Goal: Task Accomplishment & Management: Manage account settings

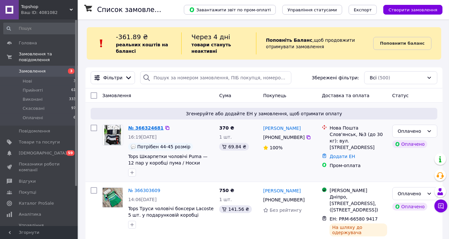
click at [158, 127] on link "№ 366324681" at bounding box center [145, 127] width 35 height 5
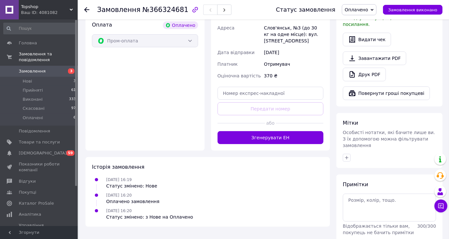
scroll to position [245, 0]
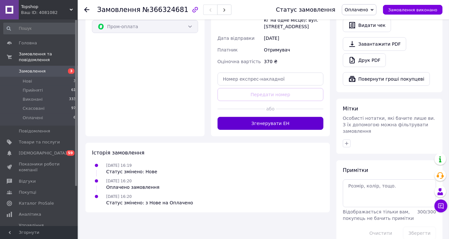
click at [289, 117] on button "Згенерувати ЕН" at bounding box center [271, 123] width 106 height 13
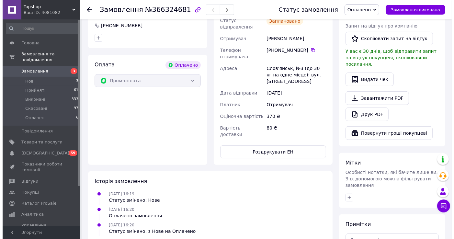
scroll to position [147, 0]
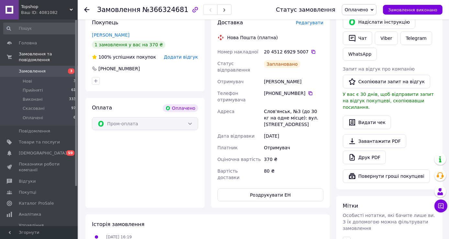
click at [317, 25] on span "Редагувати" at bounding box center [310, 22] width 28 height 5
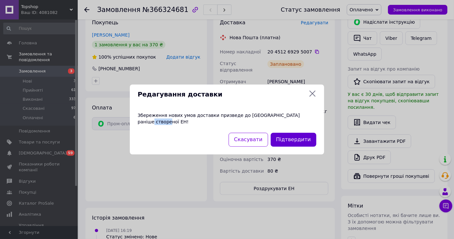
drag, startPoint x: 293, startPoint y: 128, endPoint x: 293, endPoint y: 140, distance: 11.7
click at [293, 134] on div "Редагування доставки Збереження нових умов доставки призведе до [GEOGRAPHIC_DAT…" at bounding box center [227, 120] width 194 height 70
click at [293, 140] on button "Підтвердити" at bounding box center [294, 140] width 46 height 14
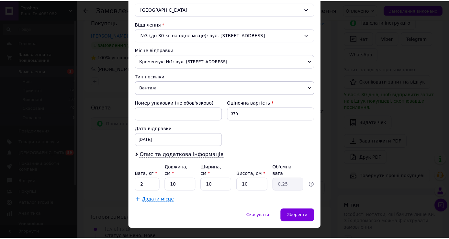
scroll to position [189, 0]
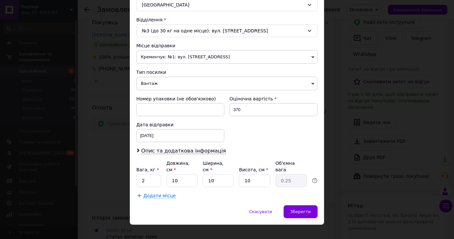
click at [381, 153] on div "× Редагування доставки Спосіб доставки Нова Пошта (платна) Платник Отримувач Ві…" at bounding box center [227, 119] width 454 height 239
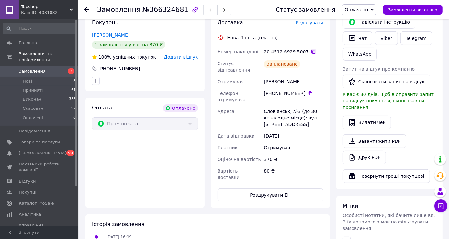
click at [311, 50] on icon at bounding box center [313, 51] width 5 height 5
click at [311, 52] on icon at bounding box center [313, 51] width 5 height 5
click at [271, 78] on div "[PERSON_NAME]" at bounding box center [294, 82] width 62 height 12
copy div "[PERSON_NAME]"
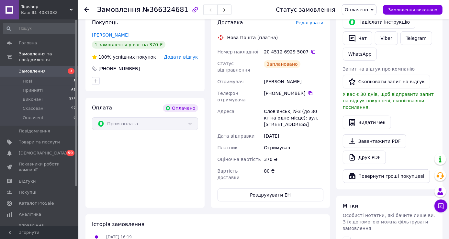
click at [277, 106] on div "Слов'янськ, №3 (до 30 кг на одне місце): вул. [STREET_ADDRESS]" at bounding box center [294, 118] width 62 height 25
copy div "[GEOGRAPHIC_DATA]"
click at [311, 54] on icon at bounding box center [313, 51] width 5 height 5
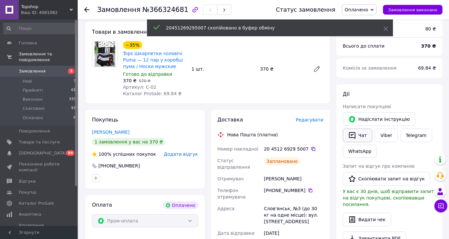
click at [367, 138] on button "Чат" at bounding box center [357, 136] width 29 height 14
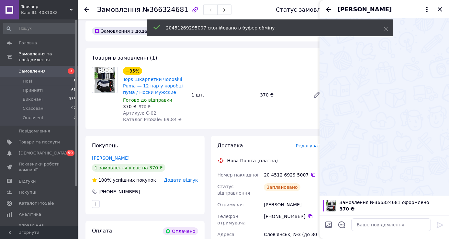
scroll to position [0, 0]
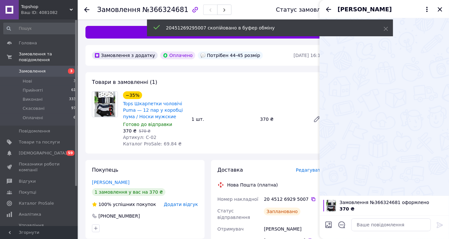
click at [385, 231] on div at bounding box center [391, 225] width 85 height 18
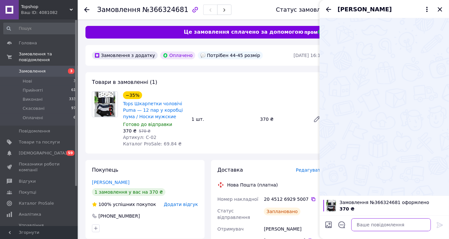
click at [384, 228] on textarea at bounding box center [391, 224] width 80 height 13
paste textarea "20451269295007"
type textarea "20451269295007"
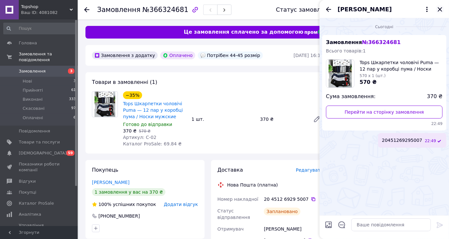
click at [442, 8] on icon "Закрити" at bounding box center [440, 10] width 8 height 8
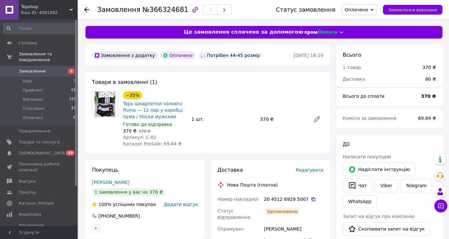
click at [58, 68] on span "Замовлення" at bounding box center [39, 71] width 41 height 6
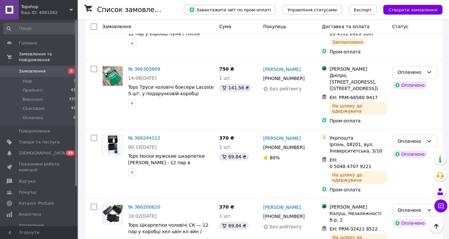
scroll to position [130, 0]
click at [53, 117] on li "Оплачені 6" at bounding box center [40, 119] width 80 height 12
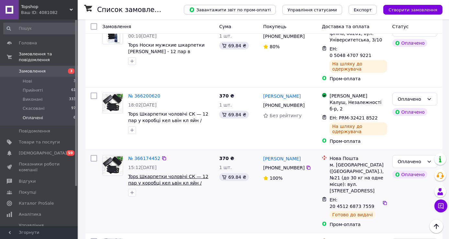
scroll to position [273, 0]
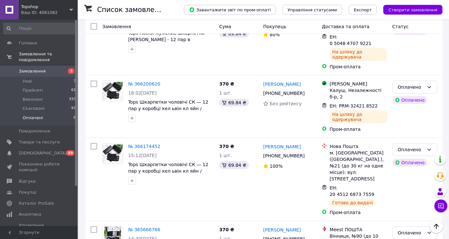
click at [65, 114] on li "Оплачені 6" at bounding box center [40, 119] width 80 height 12
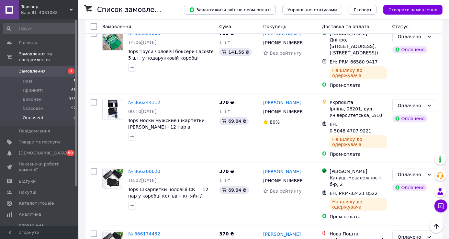
scroll to position [227, 0]
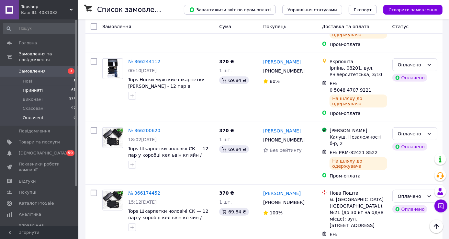
click at [26, 87] on span "Прийняті" at bounding box center [33, 90] width 20 height 6
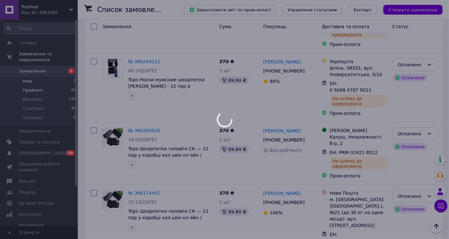
click at [30, 77] on div at bounding box center [224, 119] width 449 height 239
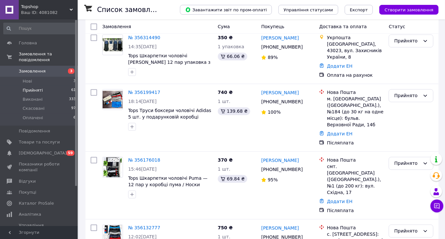
scroll to position [3489, 0]
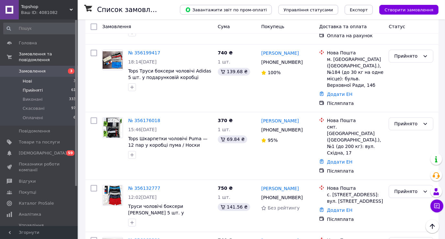
click at [57, 77] on li "Нові 3" at bounding box center [40, 81] width 80 height 9
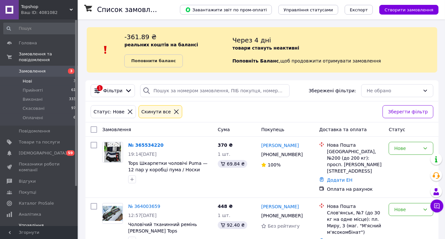
click at [52, 150] on span "[DEMOGRAPHIC_DATA]" at bounding box center [39, 153] width 41 height 6
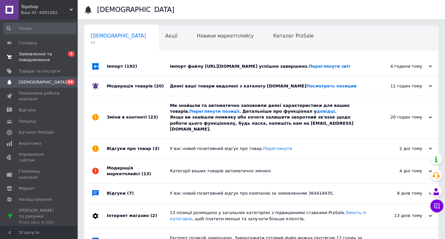
click at [53, 53] on span "Замовлення та повідомлення" at bounding box center [39, 57] width 41 height 12
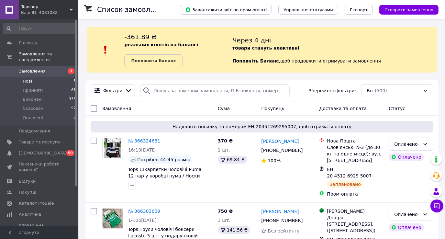
drag, startPoint x: 51, startPoint y: 76, endPoint x: 51, endPoint y: 86, distance: 10.4
click at [51, 77] on li "Нові 3" at bounding box center [40, 81] width 80 height 9
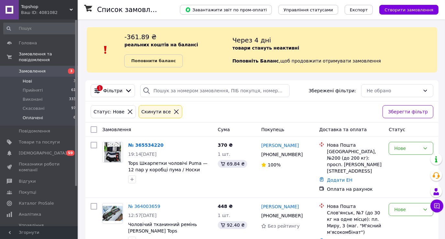
click at [63, 113] on li "Оплачені 6" at bounding box center [40, 119] width 80 height 12
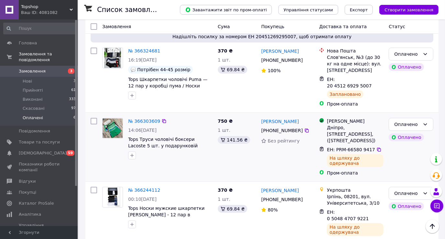
scroll to position [115, 0]
